Goal: Find specific page/section

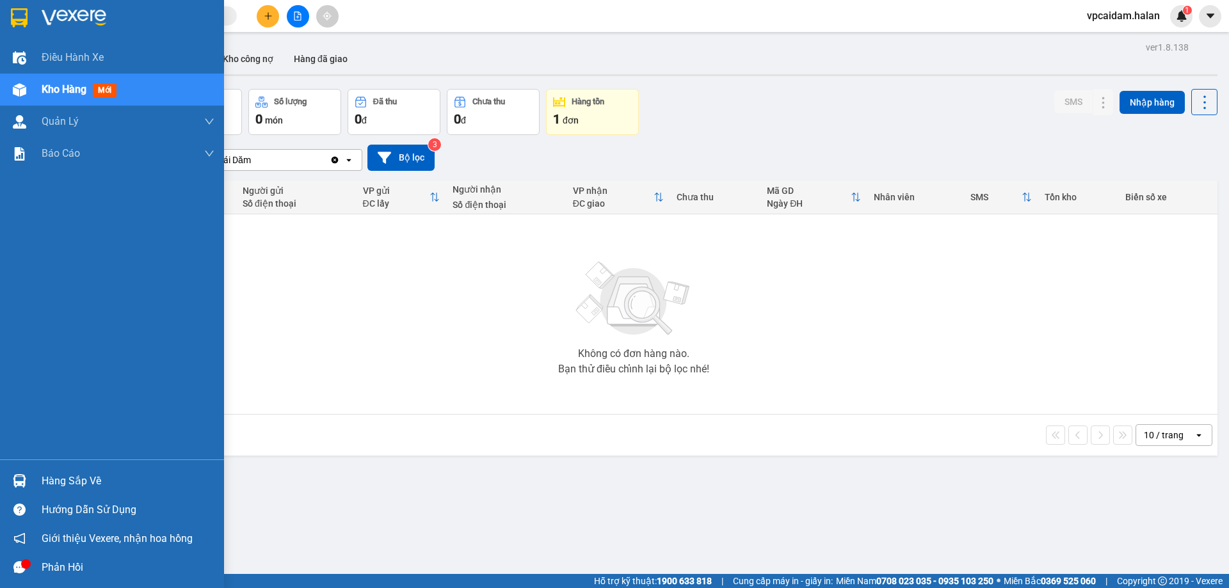
click at [55, 573] on div "Phản hồi" at bounding box center [128, 567] width 173 height 19
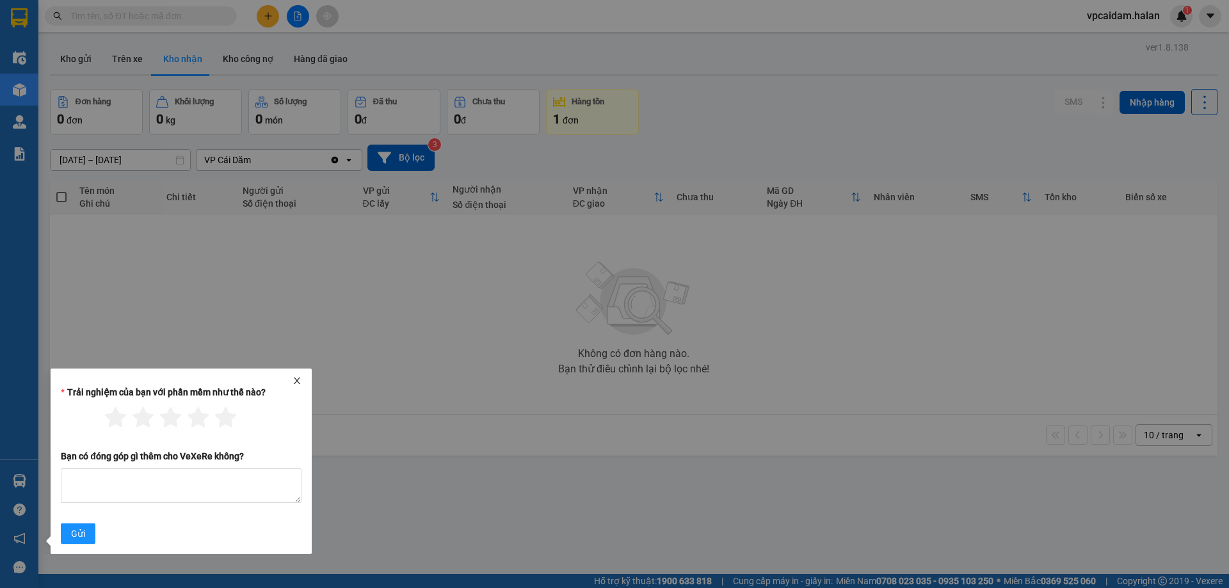
click at [297, 389] on div "Trải nghiệm của bạn với phần mềm như thế nào?" at bounding box center [181, 394] width 241 height 19
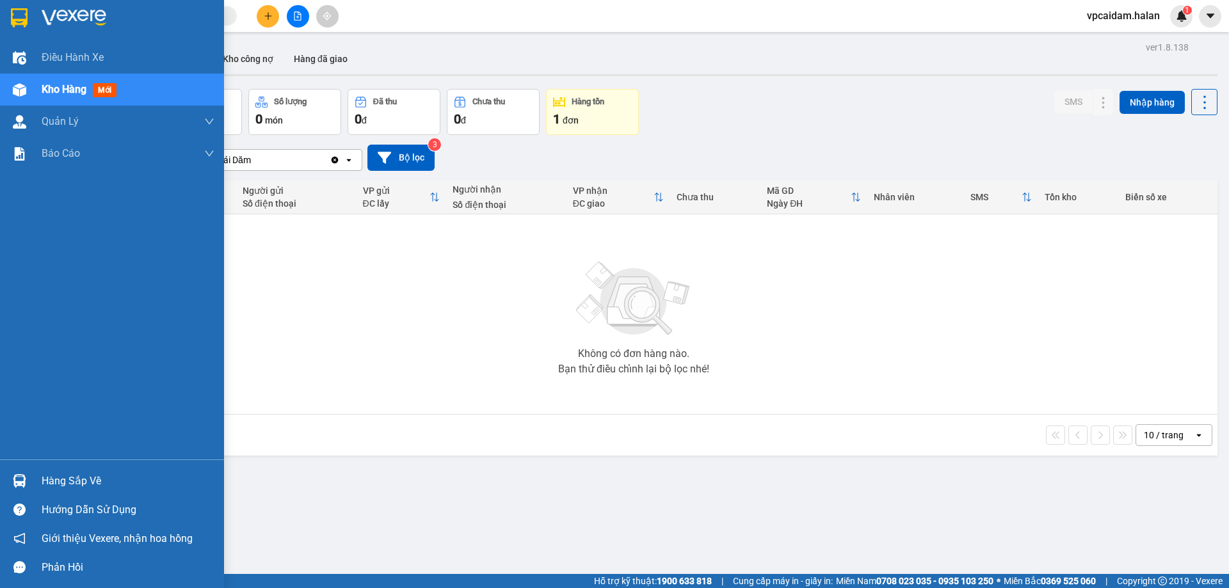
click at [49, 481] on div "Hàng sắp về" at bounding box center [128, 481] width 173 height 19
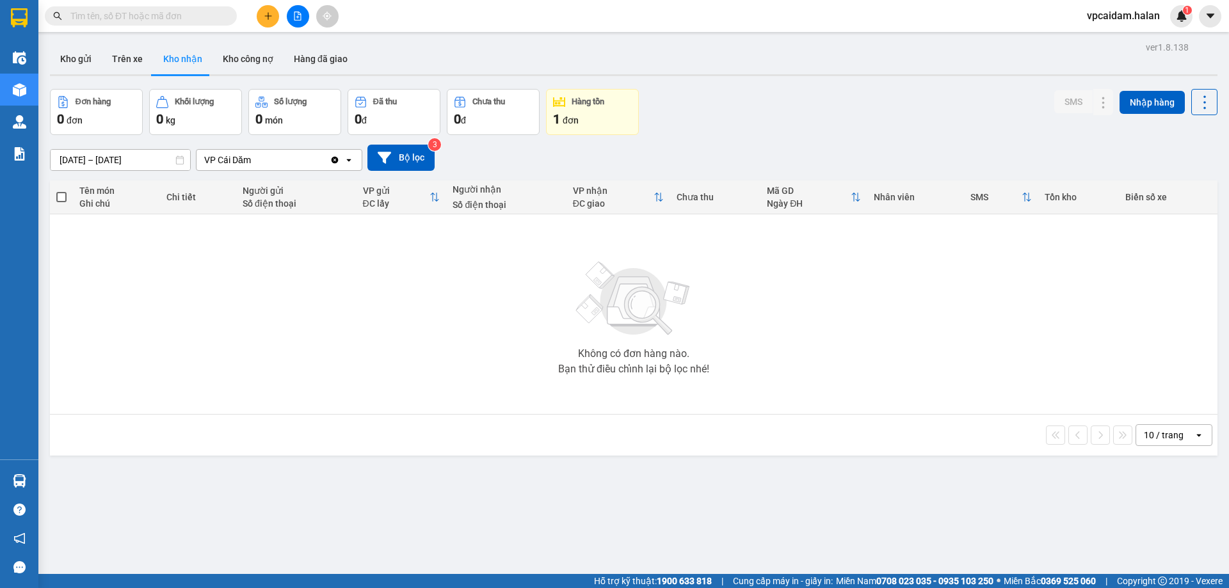
click at [76, 193] on section "Kết quả tìm kiếm ( 0 ) Bộ lọc No Data vpcaidam.halan 1 Điều hành xe Kho hàng mớ…" at bounding box center [614, 294] width 1229 height 588
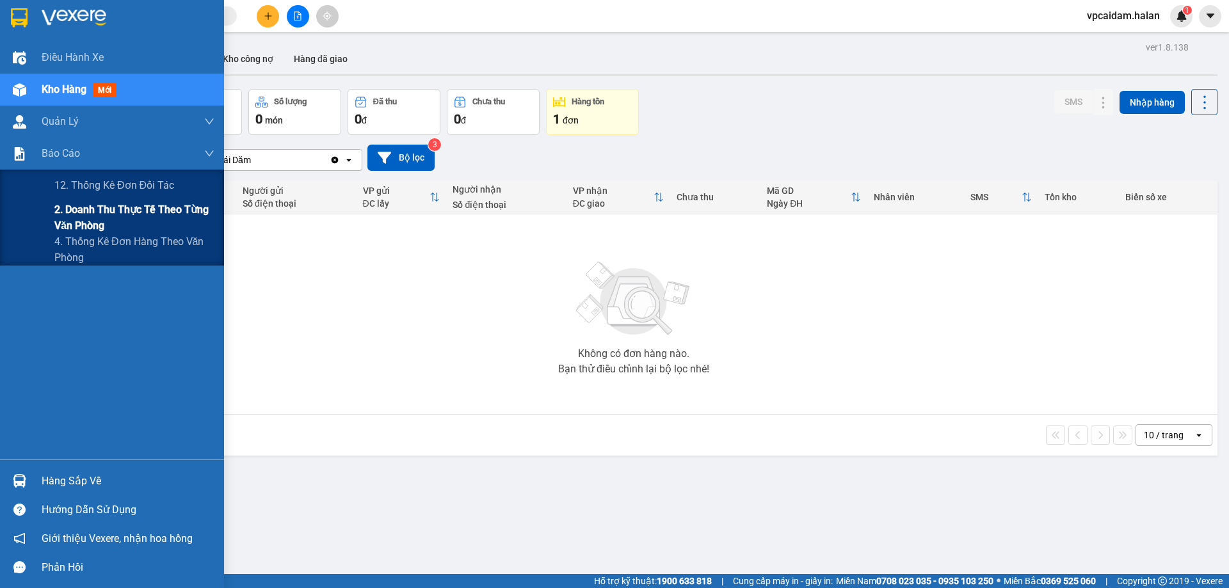
click at [108, 218] on span "2. Doanh thu thực tế theo từng văn phòng" at bounding box center [134, 218] width 160 height 32
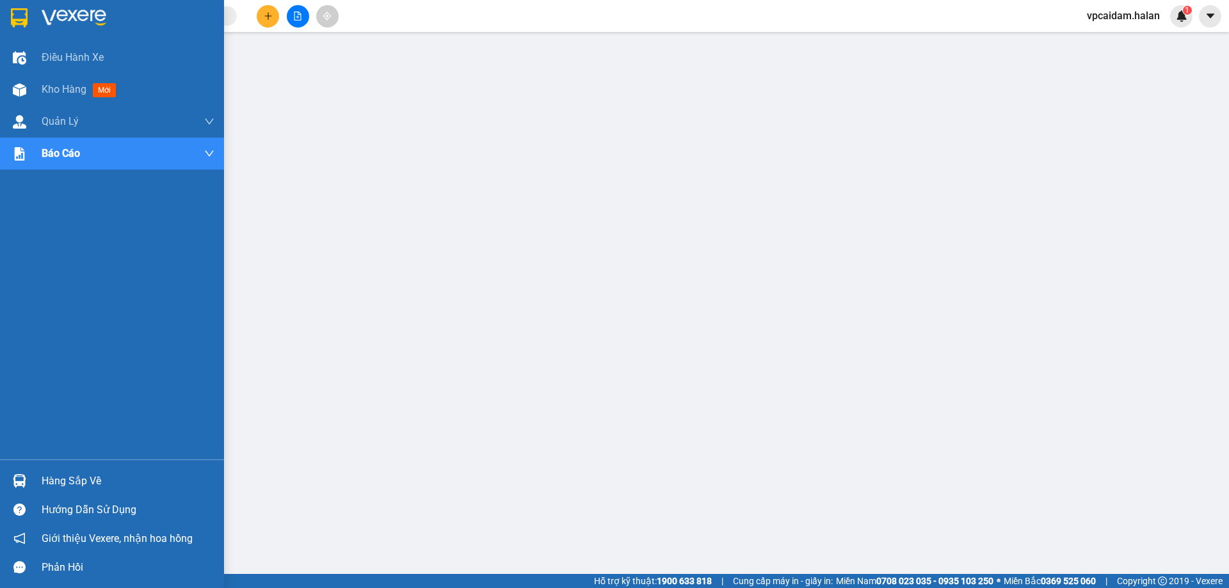
click at [26, 480] on div at bounding box center [19, 481] width 22 height 22
